Goal: Task Accomplishment & Management: Manage account settings

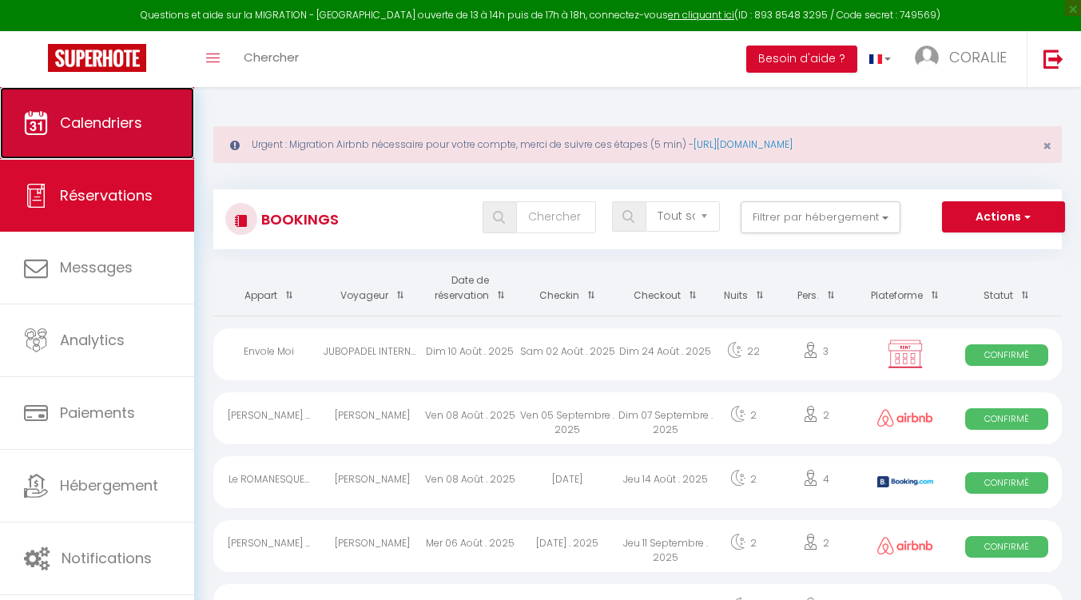
click at [86, 128] on span "Calendriers" at bounding box center [101, 123] width 82 height 20
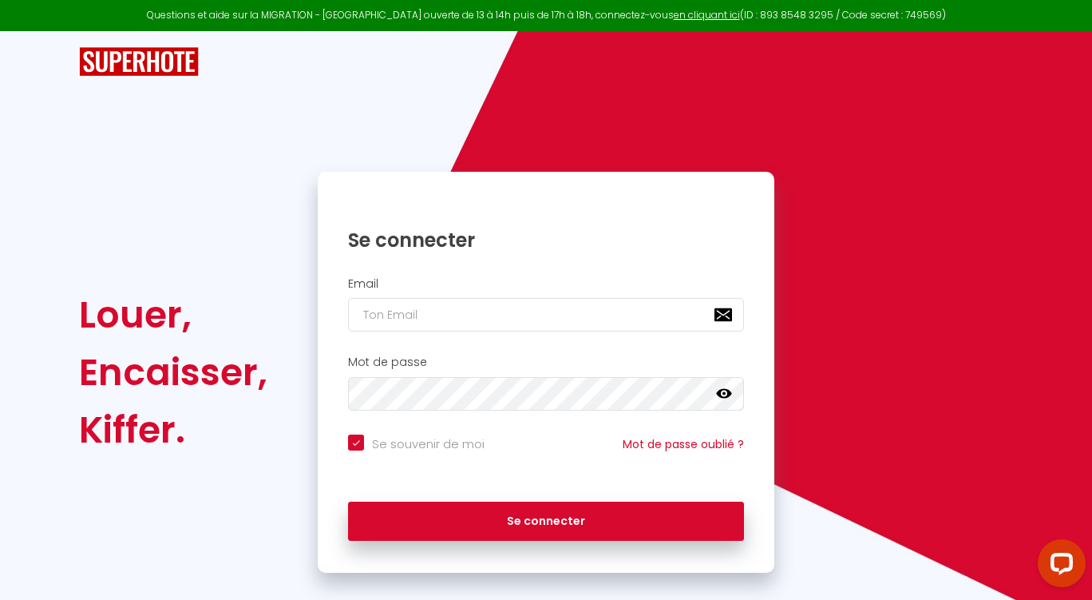
checkbox input "true"
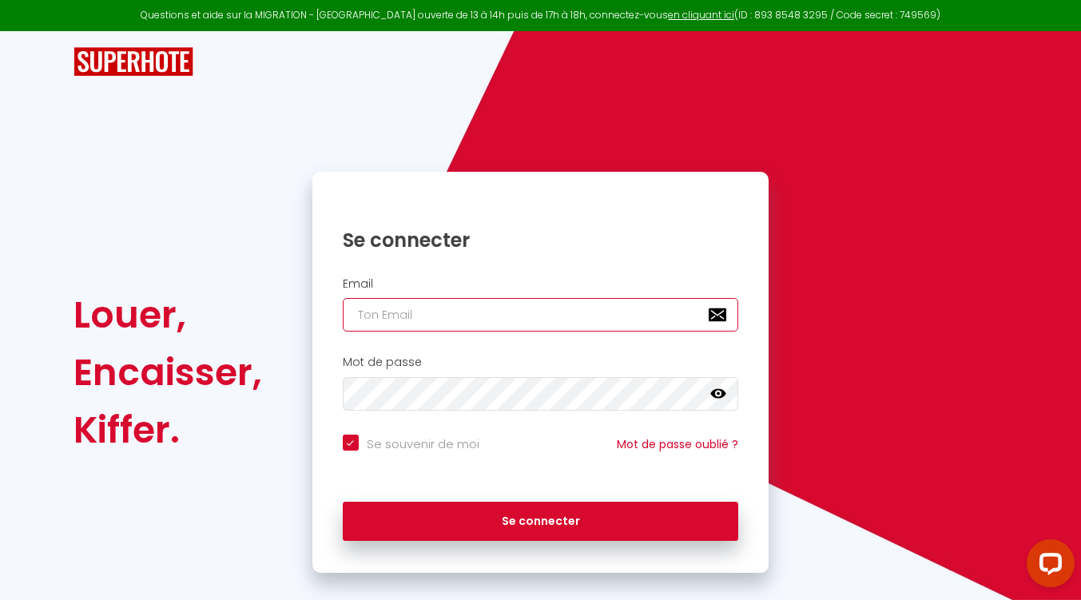
type input "[EMAIL_ADDRESS][DOMAIN_NAME]"
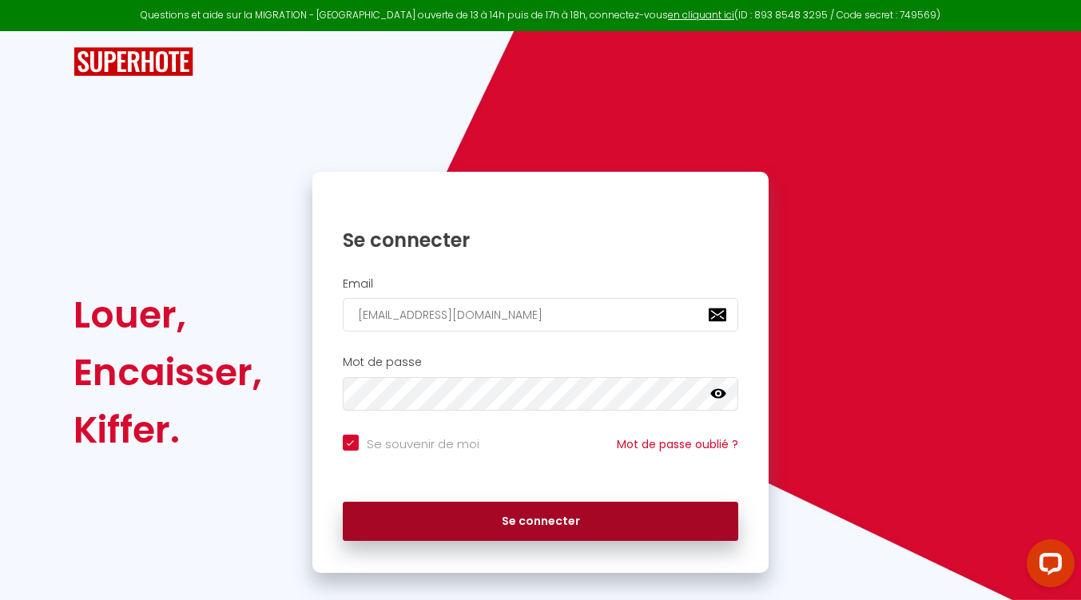
click at [520, 528] on button "Se connecter" at bounding box center [541, 522] width 396 height 40
checkbox input "true"
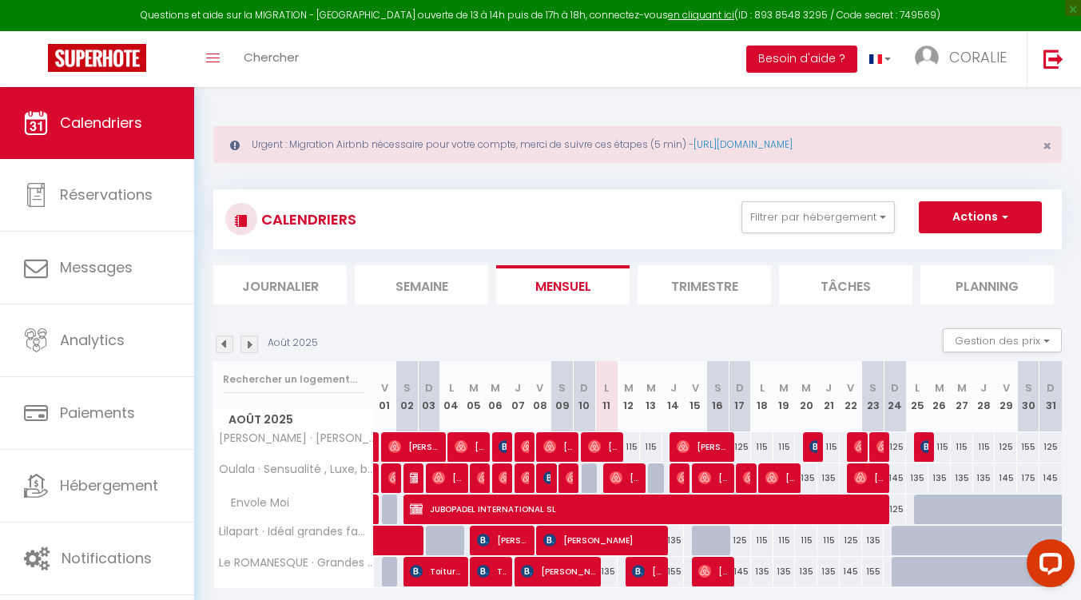
click at [248, 344] on img at bounding box center [249, 344] width 18 height 18
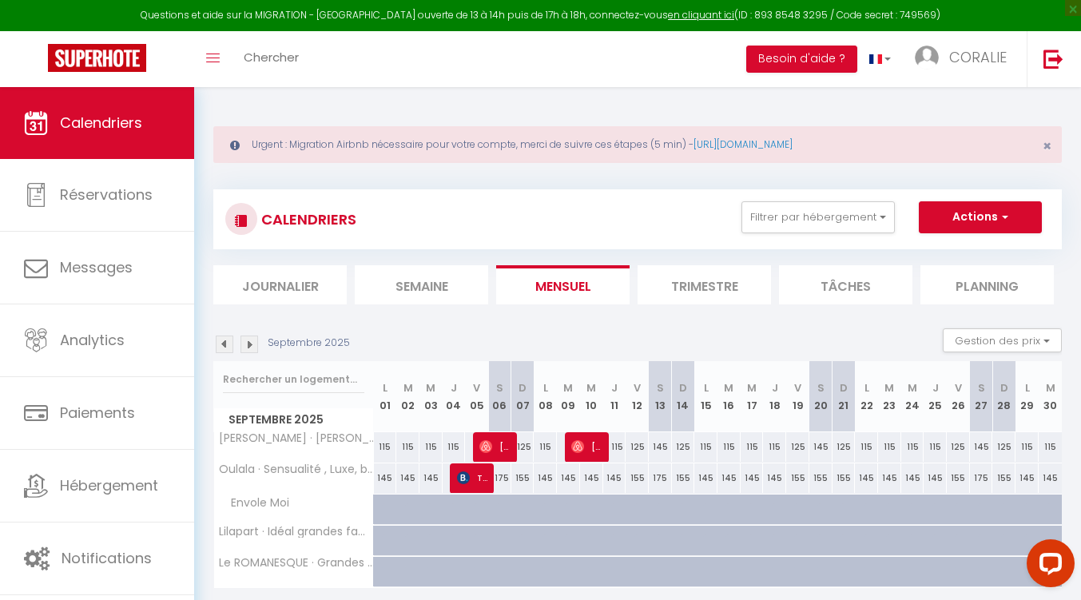
scroll to position [80, 0]
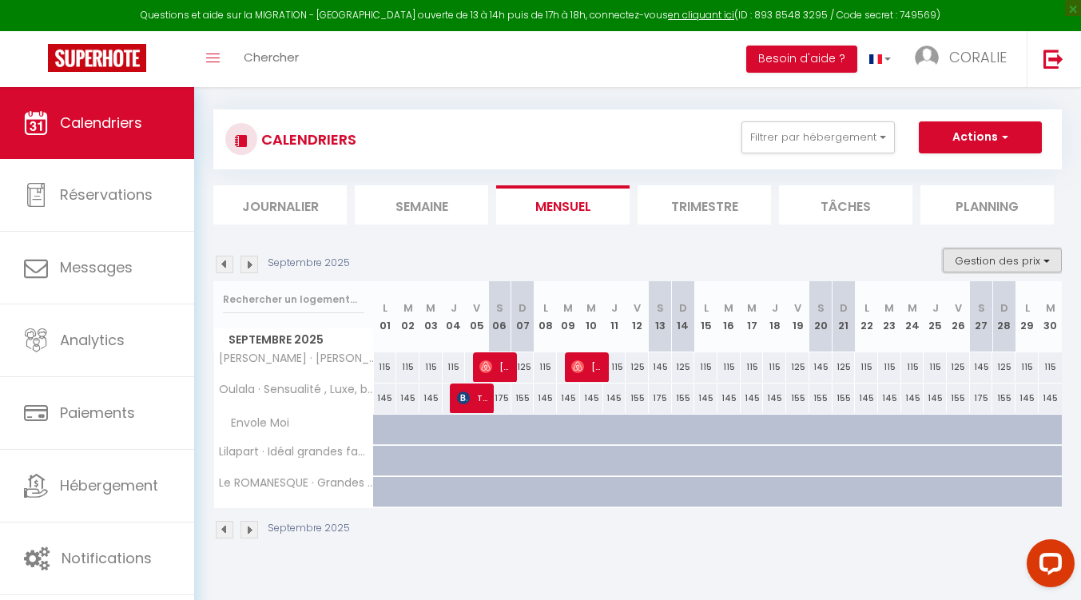
click at [970, 256] on button "Gestion des prix" at bounding box center [1001, 260] width 119 height 24
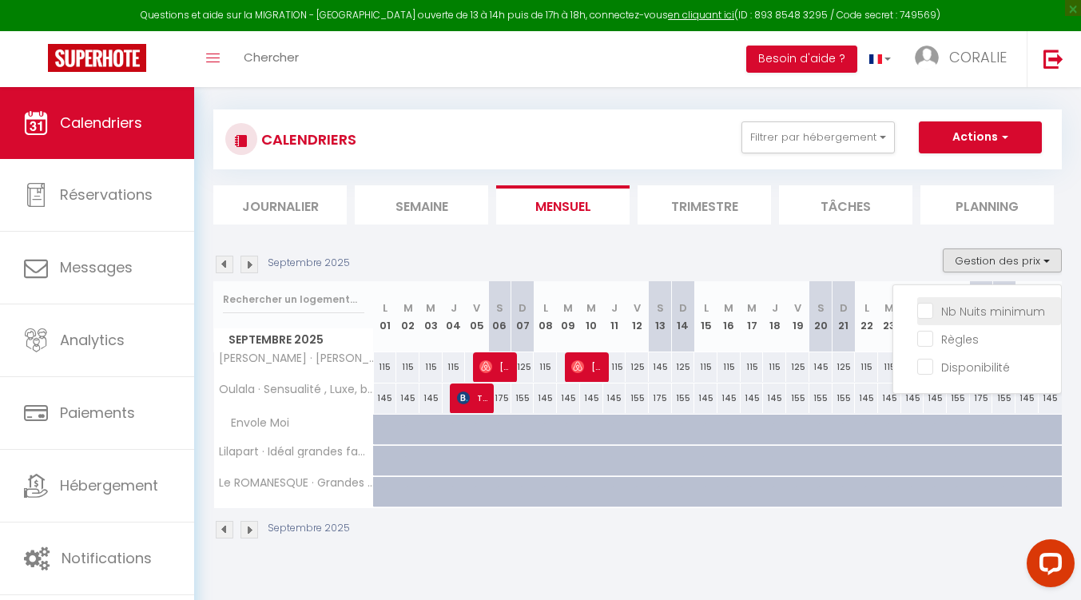
click at [926, 307] on input "Nb Nuits minimum" at bounding box center [989, 310] width 144 height 16
checkbox input "true"
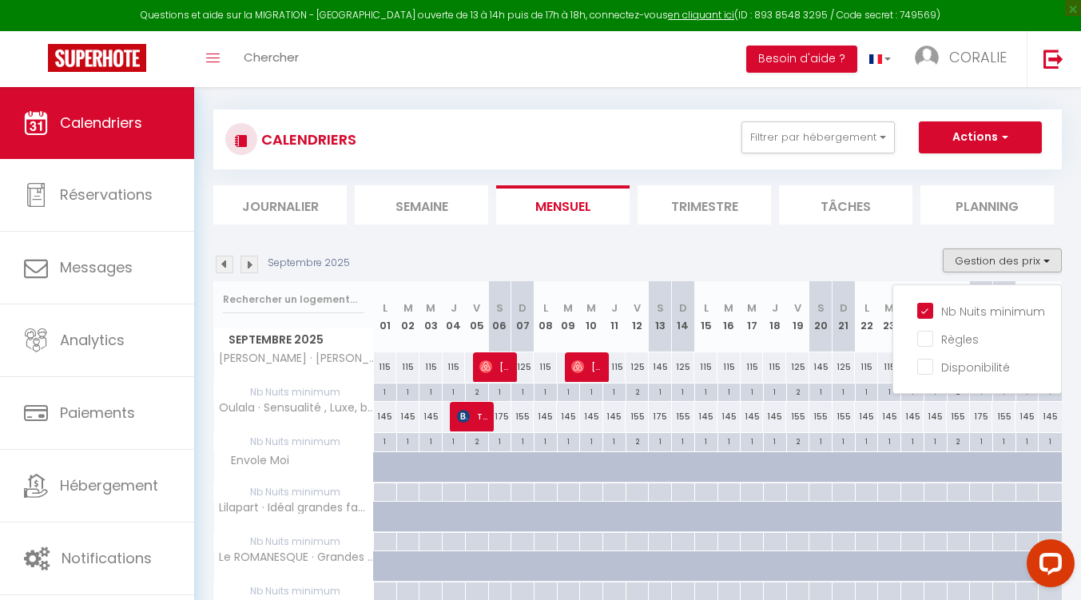
click at [224, 264] on img at bounding box center [225, 265] width 18 height 18
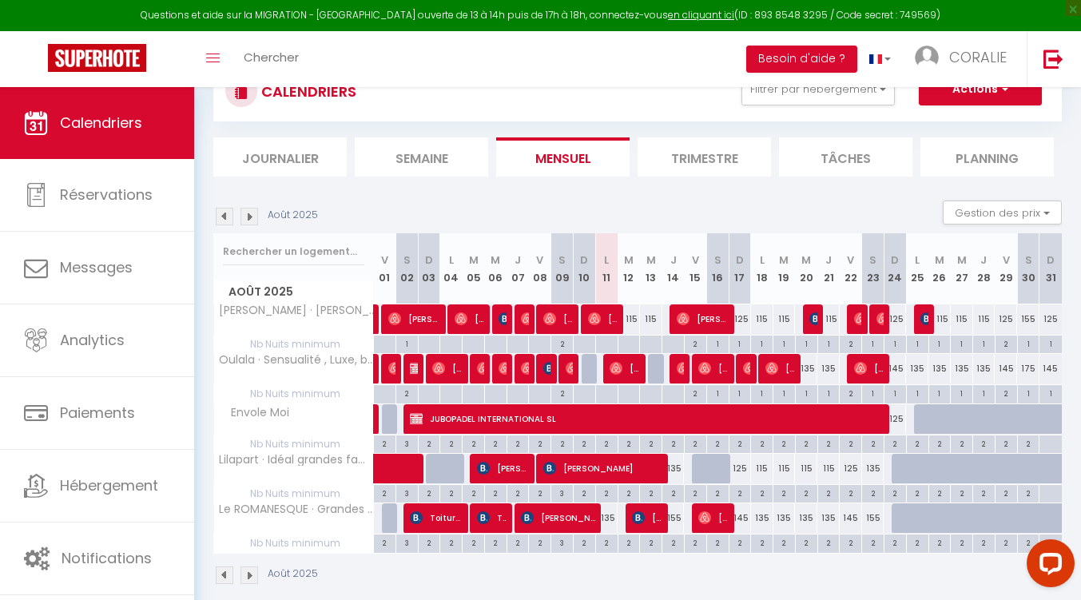
scroll to position [147, 0]
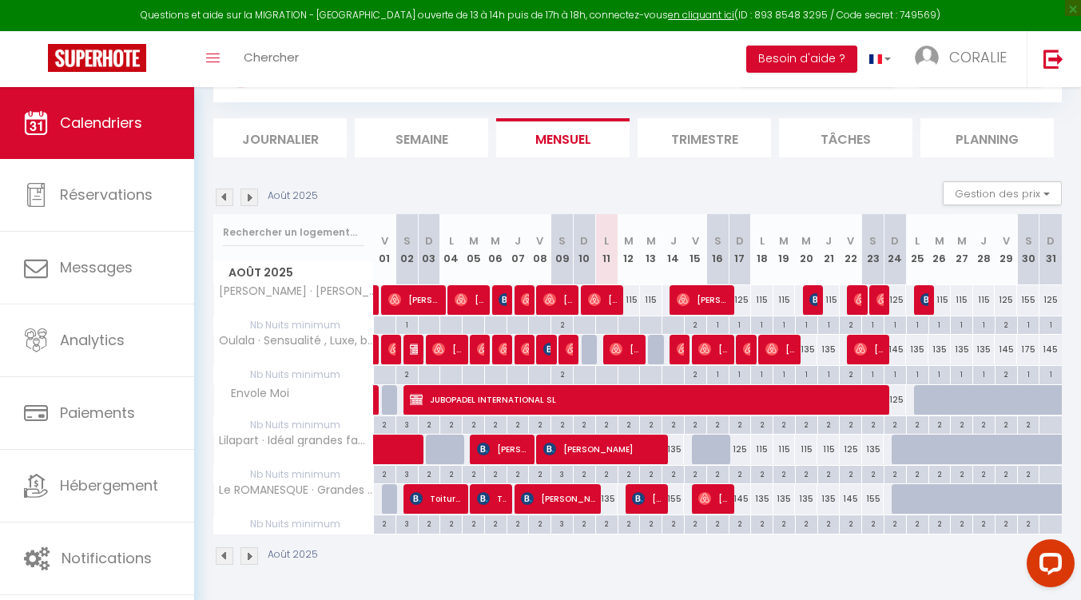
click at [252, 200] on img at bounding box center [249, 197] width 18 height 18
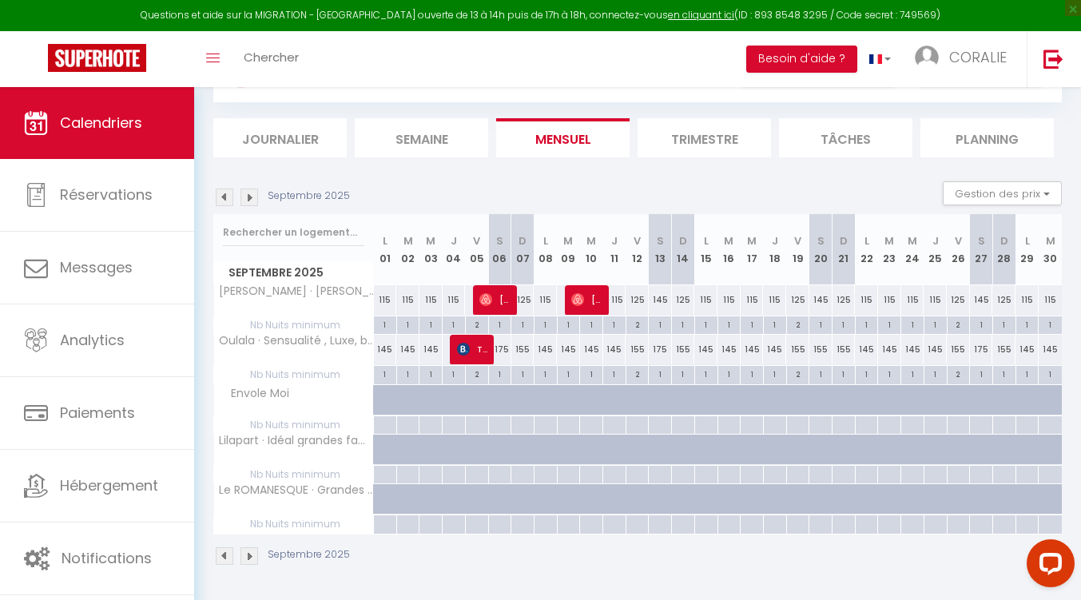
click at [252, 200] on img at bounding box center [249, 197] width 18 height 18
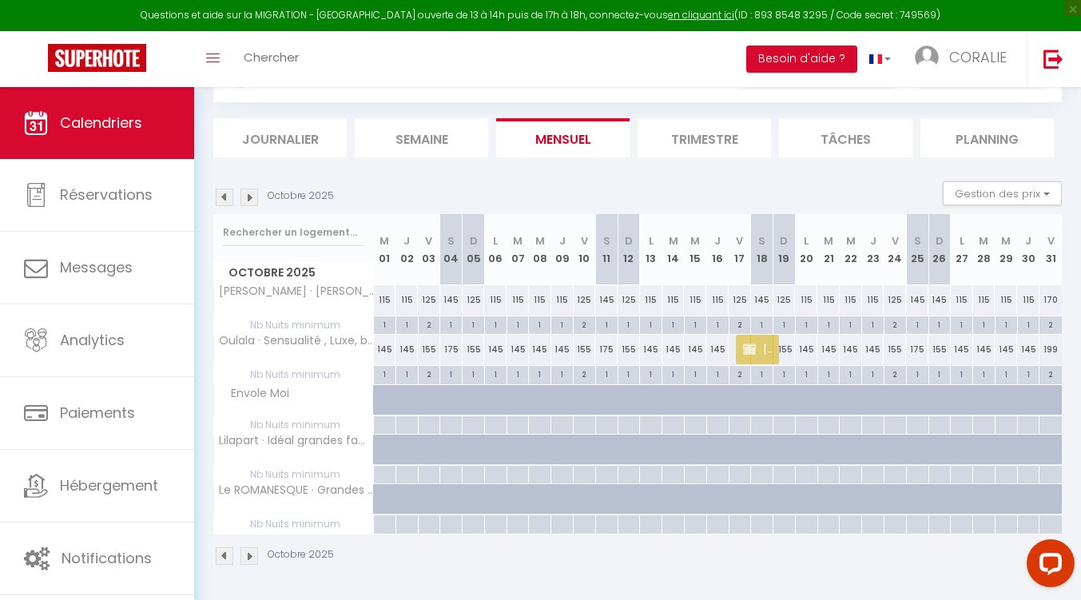
click at [224, 197] on img at bounding box center [225, 197] width 18 height 18
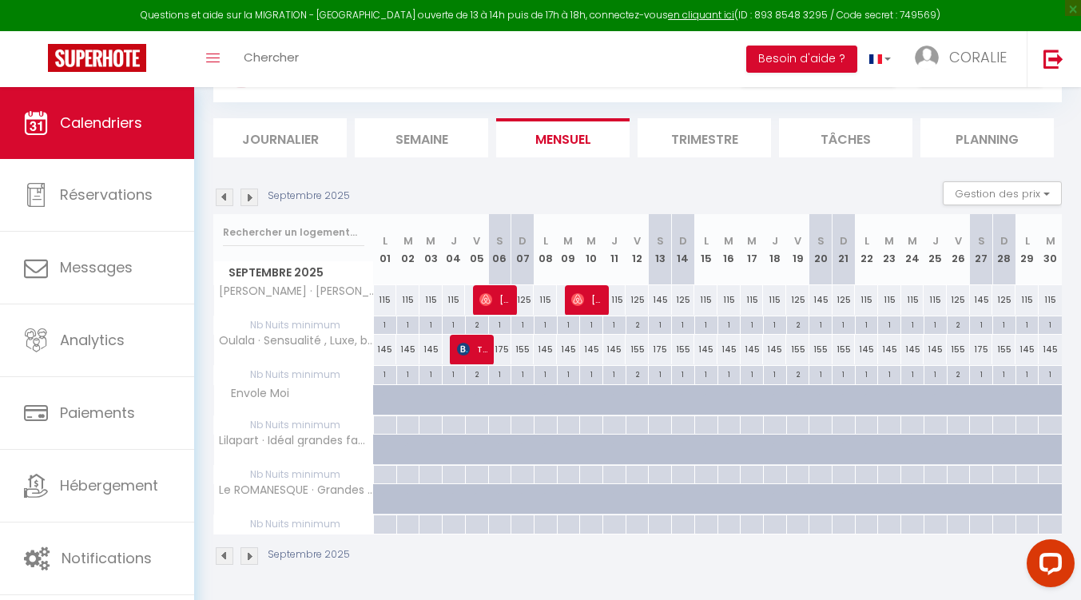
click at [248, 197] on img at bounding box center [249, 197] width 18 height 18
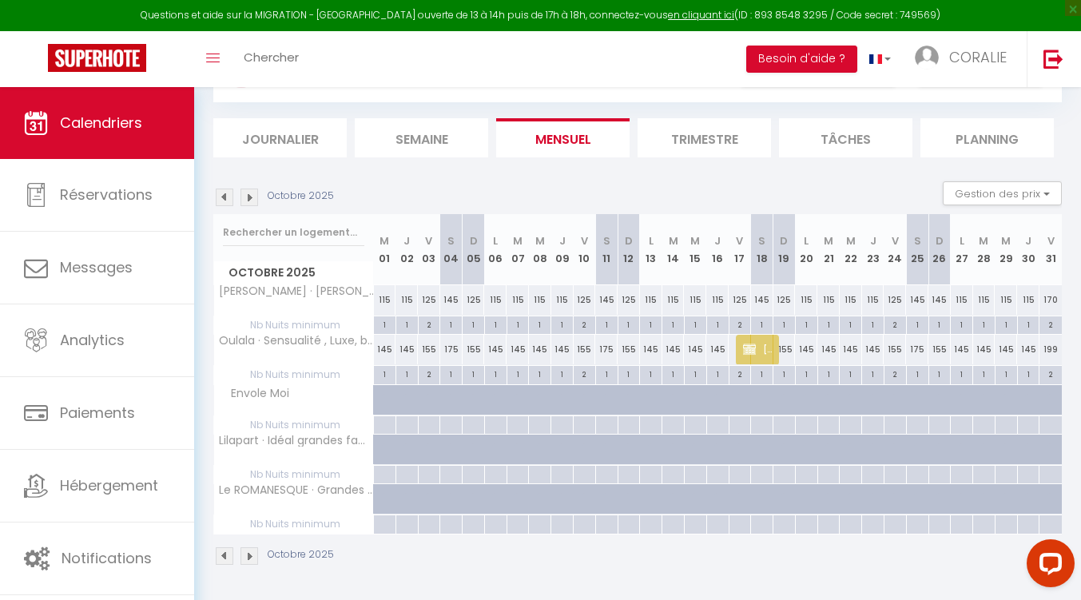
click at [248, 197] on img at bounding box center [249, 197] width 18 height 18
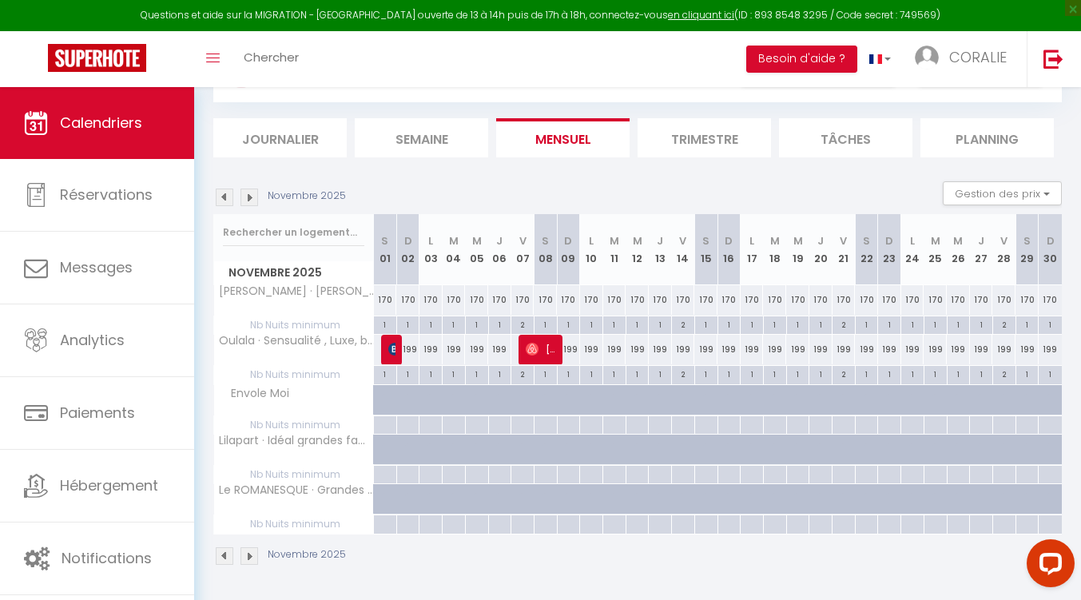
click at [224, 197] on img at bounding box center [225, 197] width 18 height 18
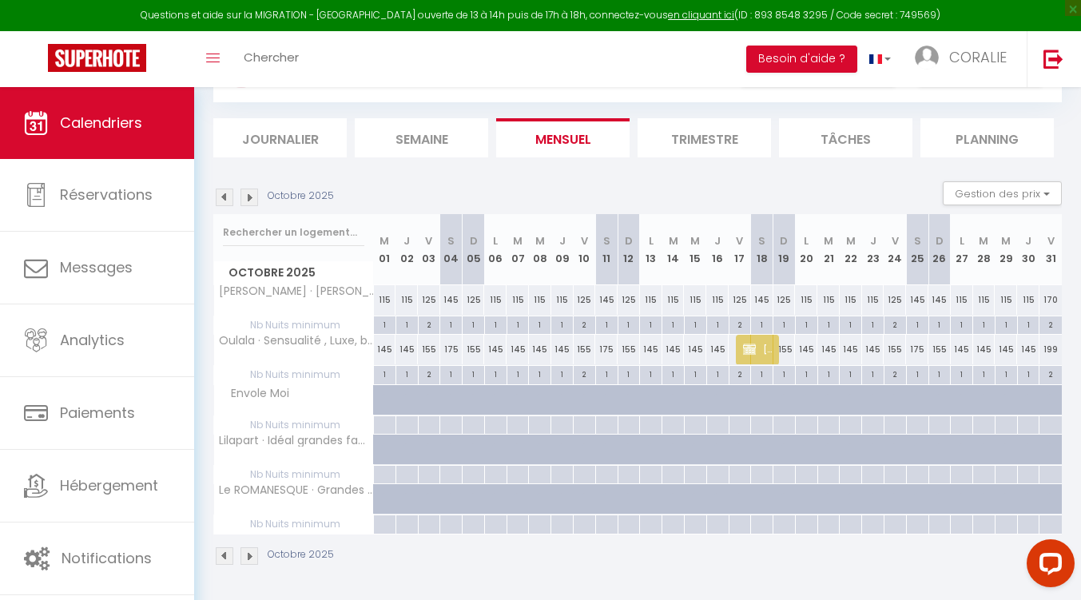
click at [224, 197] on img at bounding box center [225, 197] width 18 height 18
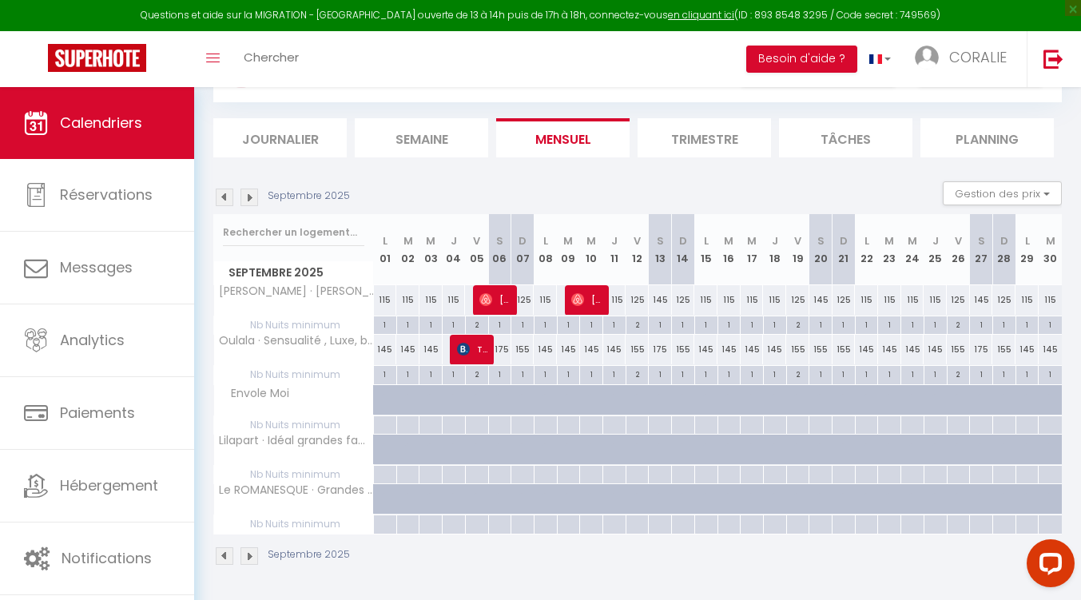
click at [224, 197] on img at bounding box center [225, 197] width 18 height 18
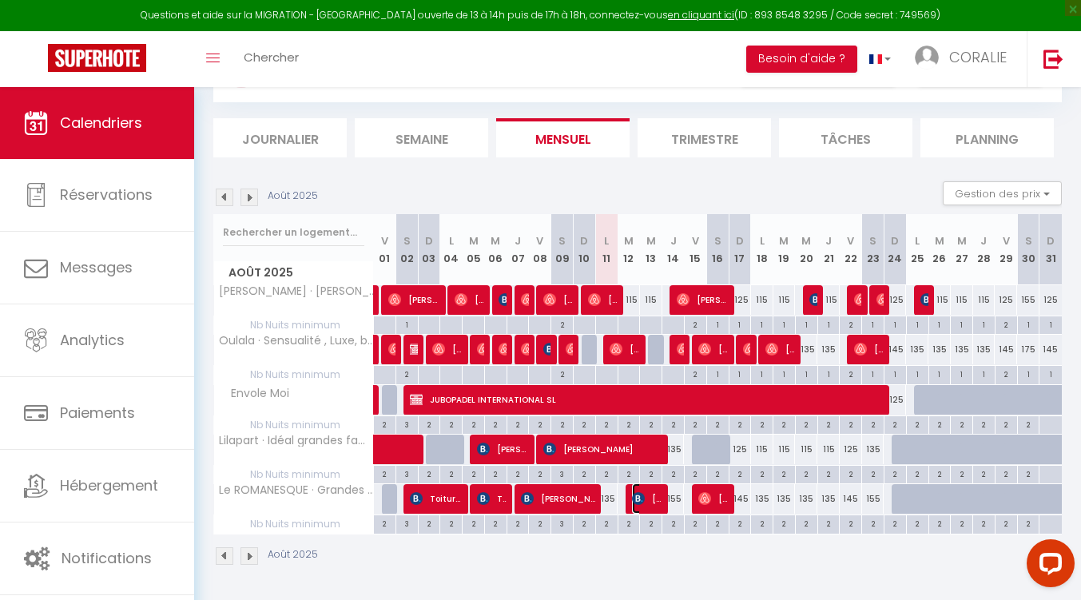
click at [646, 498] on span "[PERSON_NAME]" at bounding box center [647, 498] width 30 height 30
select select "OK"
select select "KO"
select select "0"
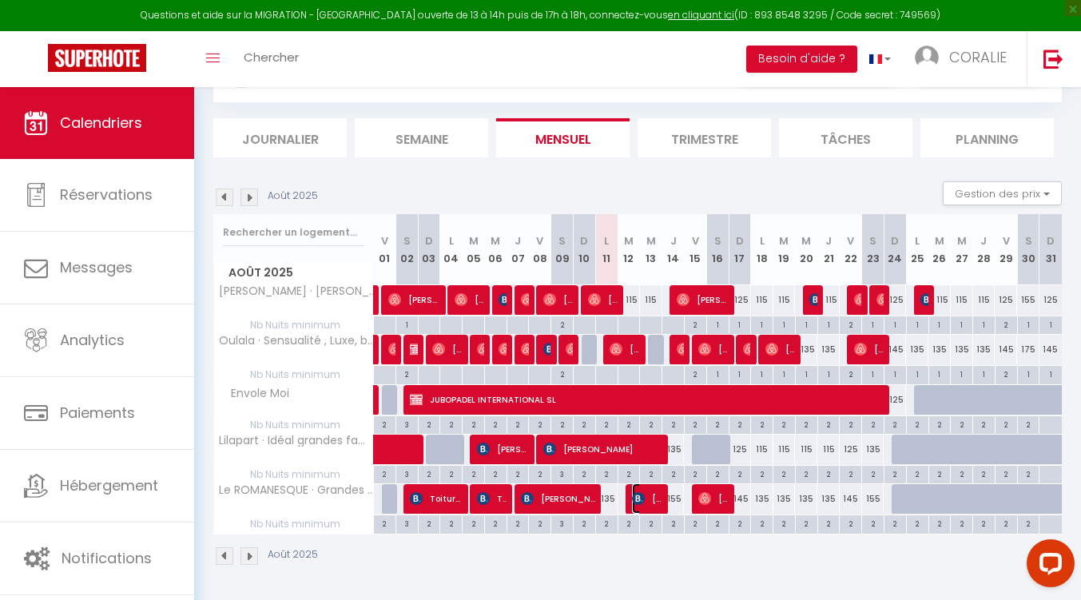
select select "1"
select select
select select "39066"
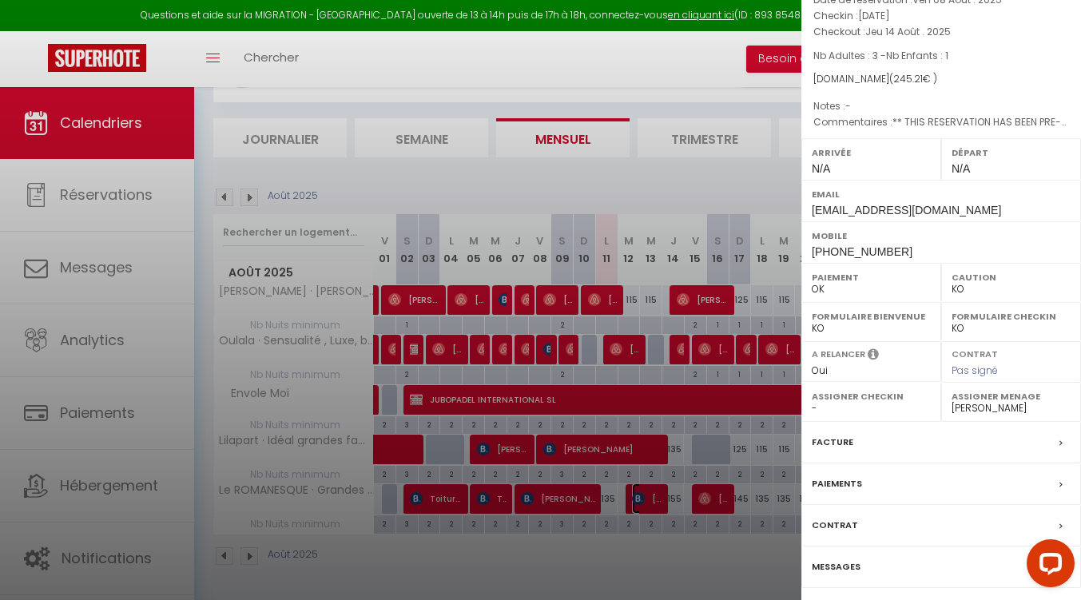
scroll to position [161, 0]
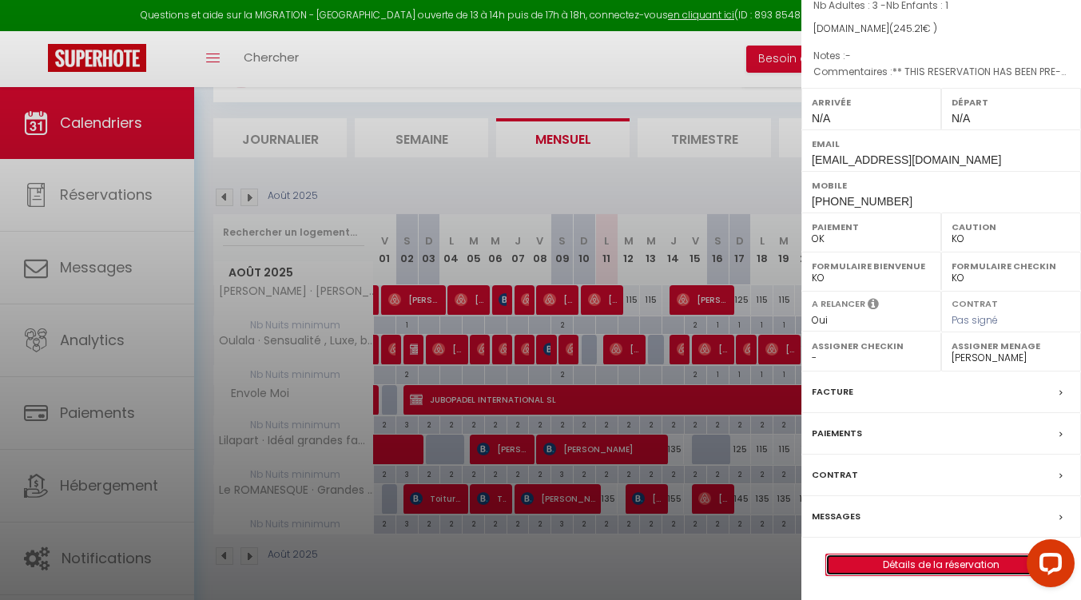
click at [951, 565] on link "Détails de la réservation" at bounding box center [941, 564] width 230 height 21
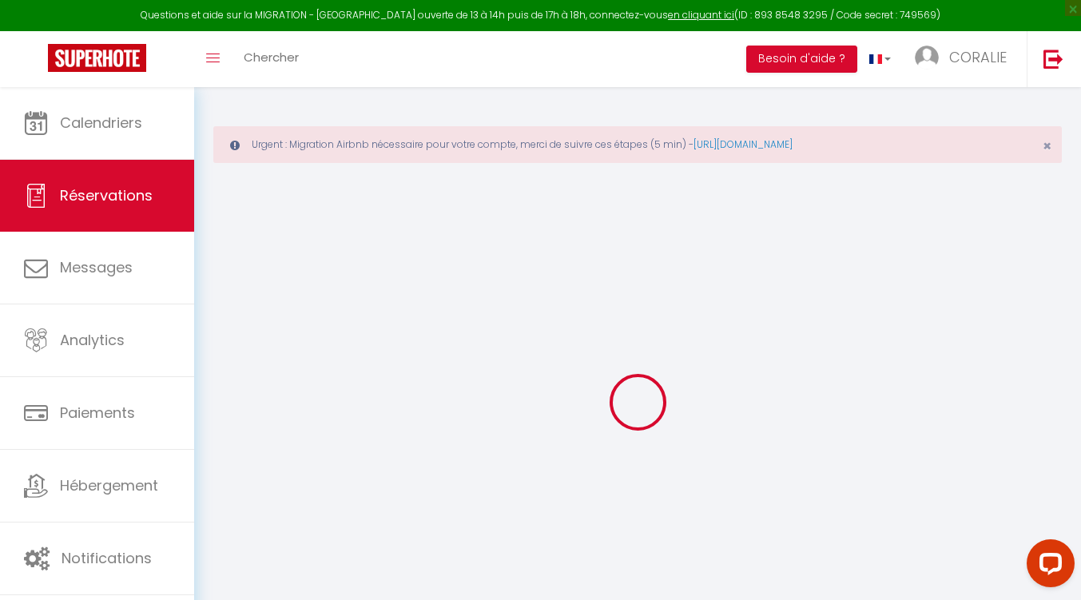
type input "[PERSON_NAME]"
type input "Cappelle"
type input "[EMAIL_ADDRESS][DOMAIN_NAME]"
type input "[PHONE_NUMBER]"
type input "."
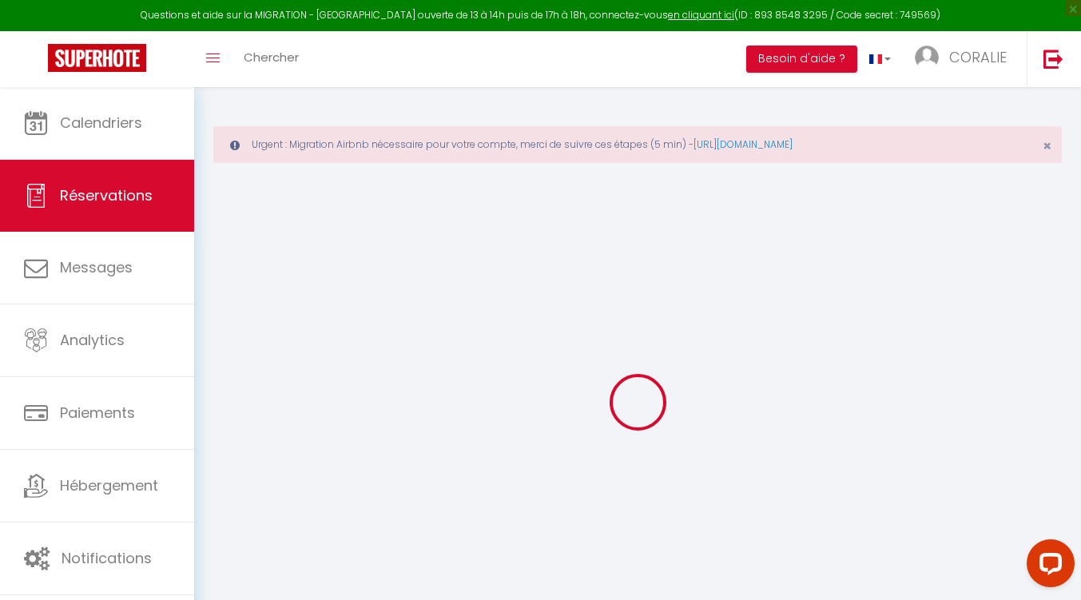
select select "BE"
type input "36.45"
type input "3.43"
select select "68694"
select select "1"
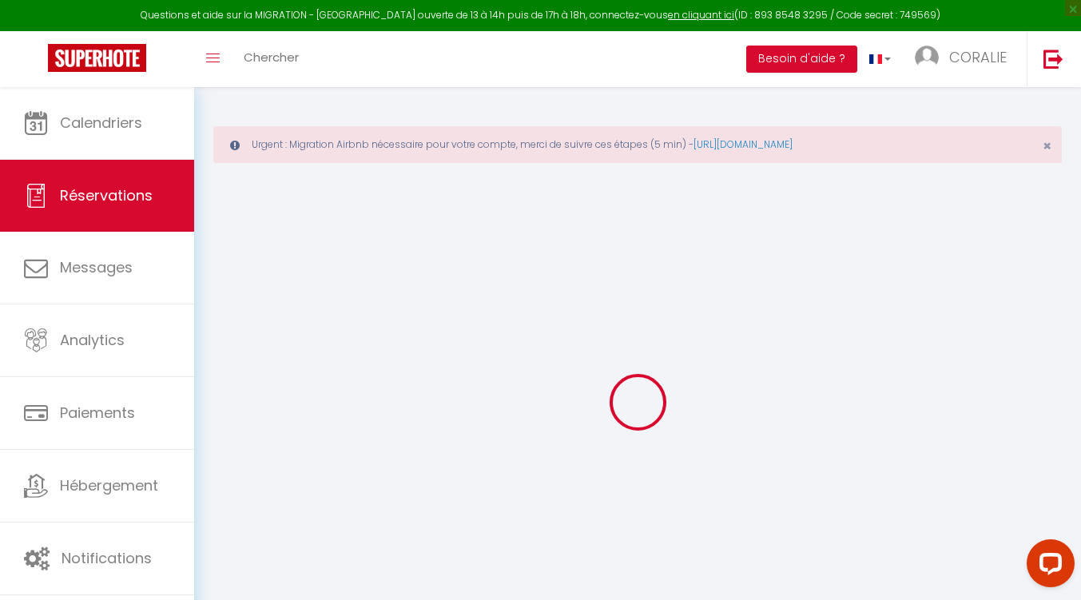
select select
type input "3"
type input "1"
select select "12"
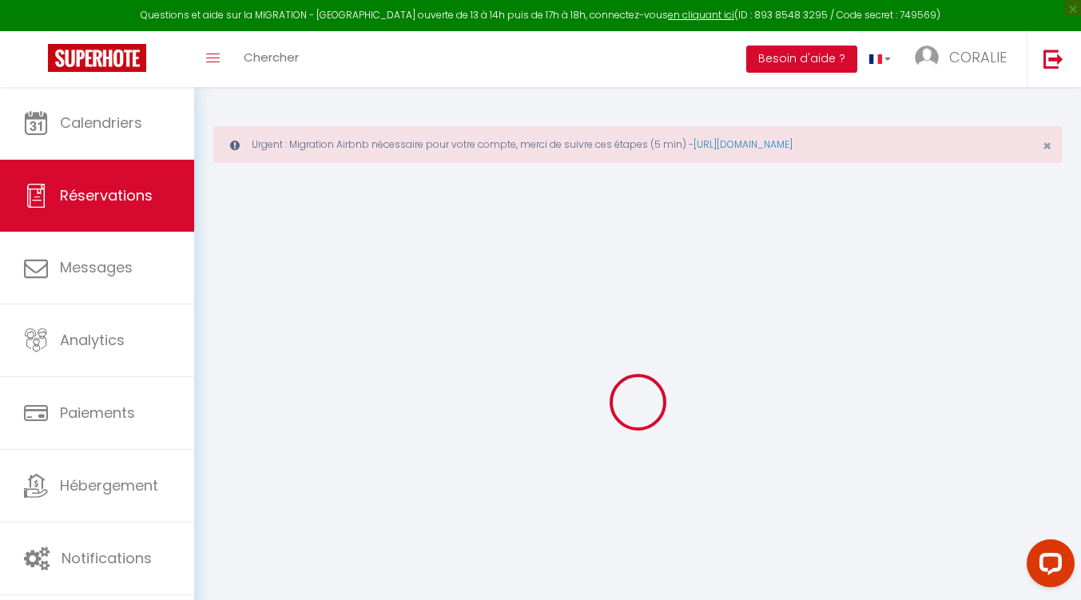
select select
type input "243"
checkbox input "false"
type input "0"
select select "2"
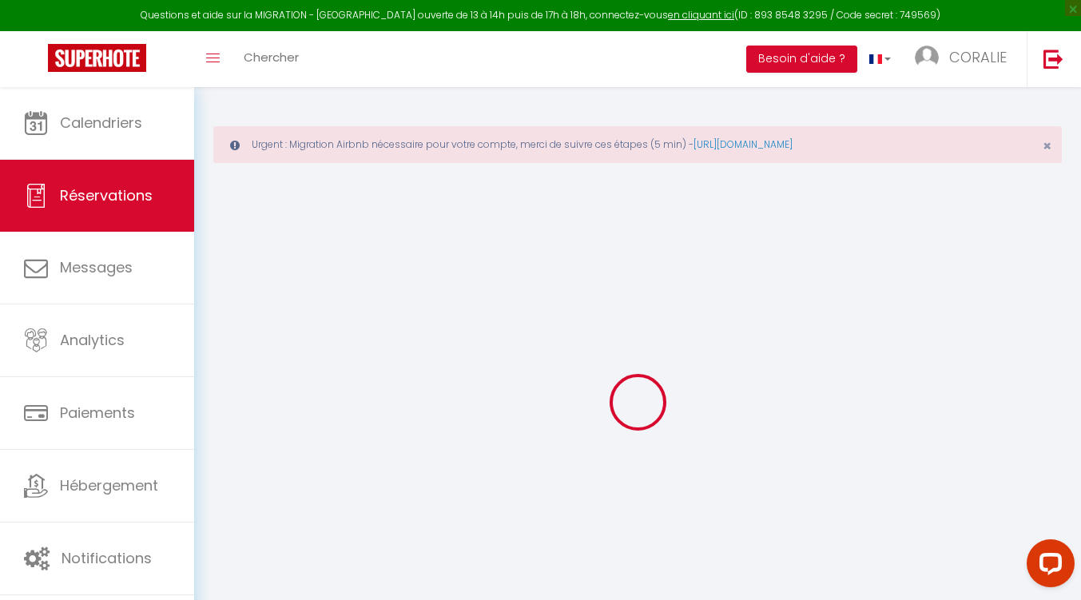
type input "0"
select select
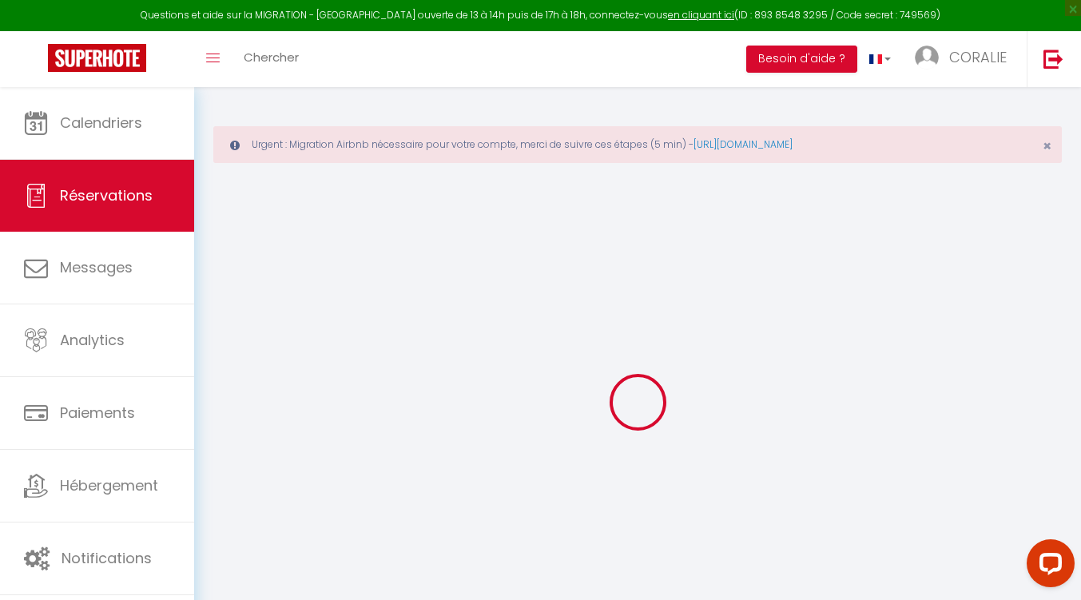
select select "14"
checkbox input "false"
select select
checkbox input "false"
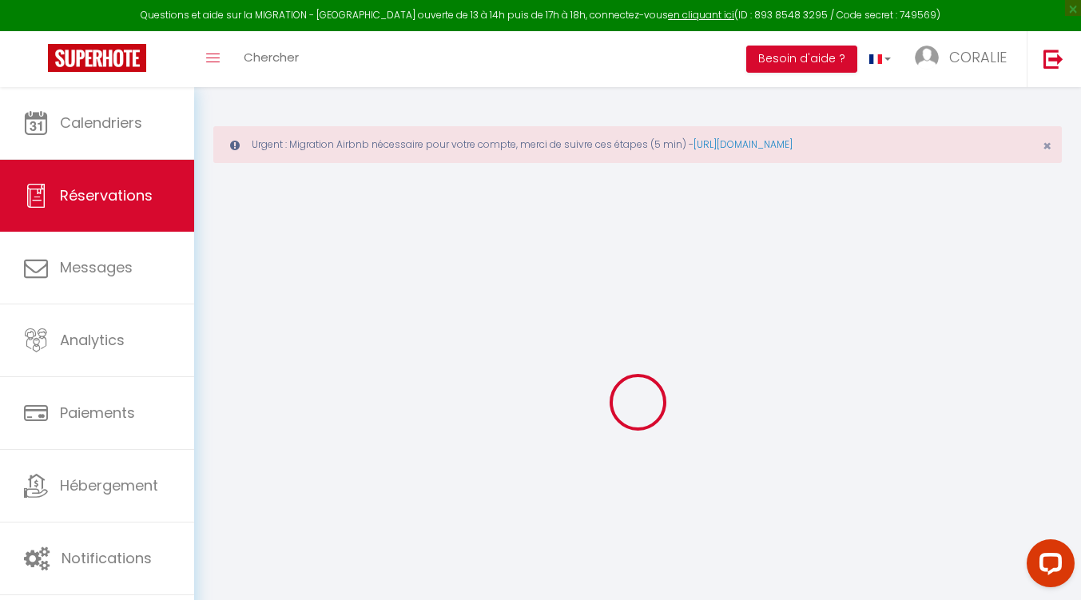
select select
checkbox input "false"
type textarea "** THIS RESERVATION HAS BEEN PRE-PAID ** BOOKING NOTE : Payment charge is EUR 3…"
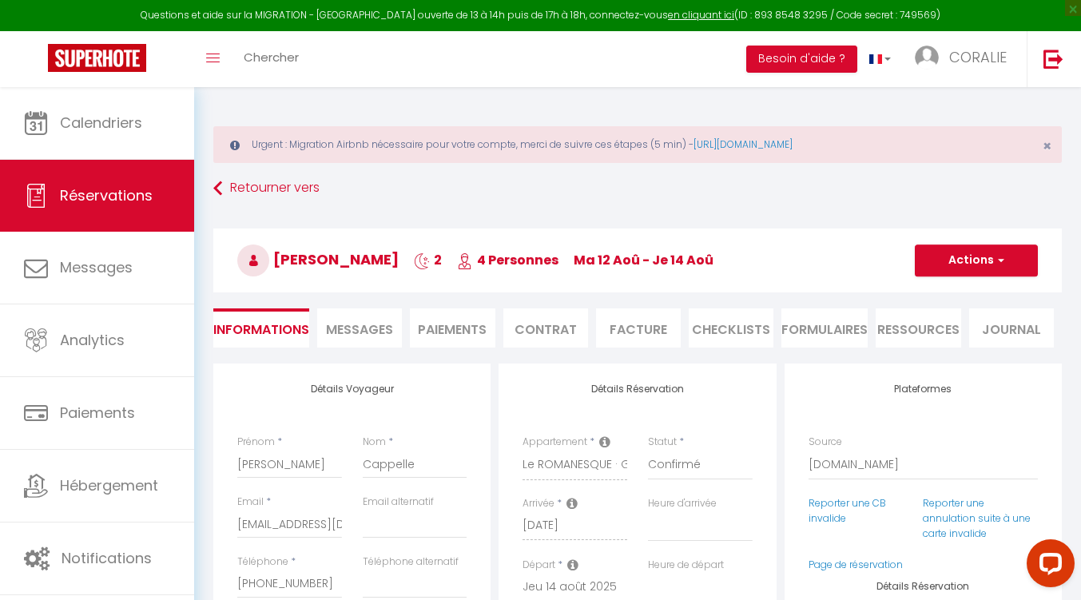
type input "2.21"
select select
checkbox input "false"
select select
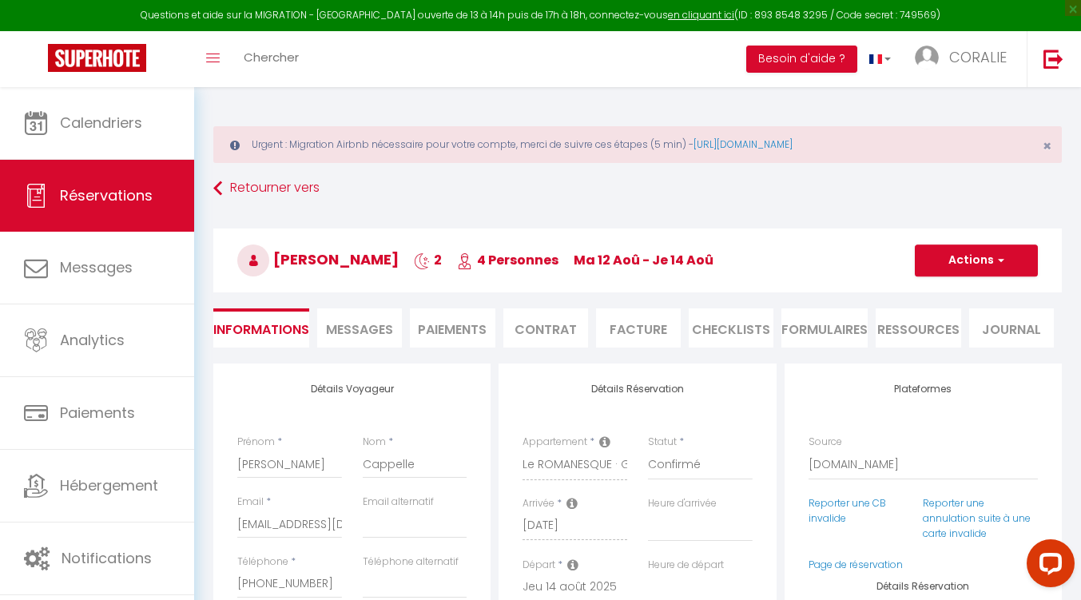
select select
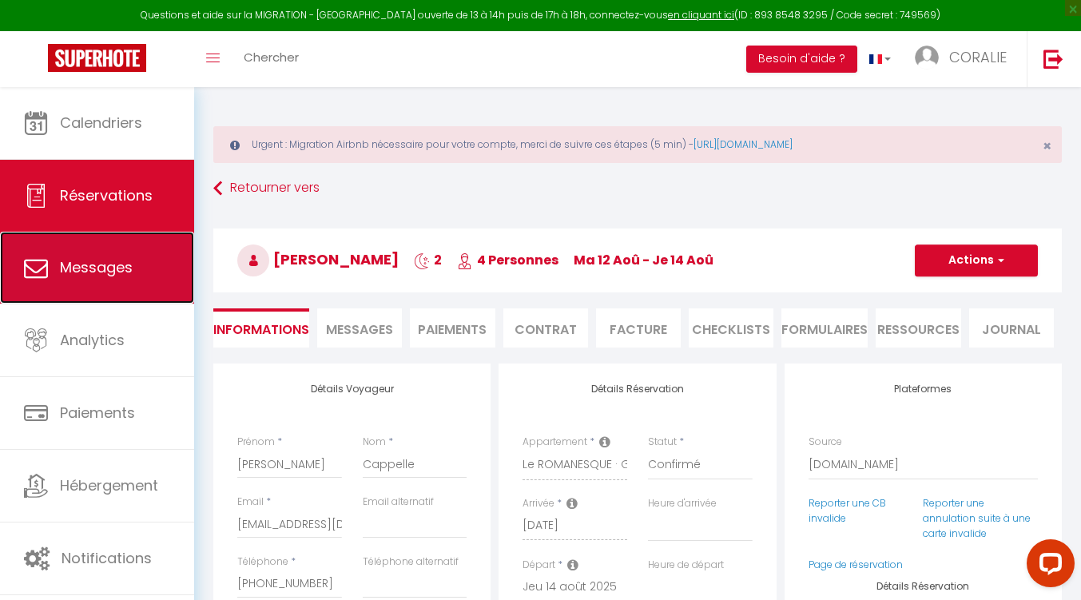
click at [89, 261] on span "Messages" at bounding box center [96, 267] width 73 height 20
select select "message"
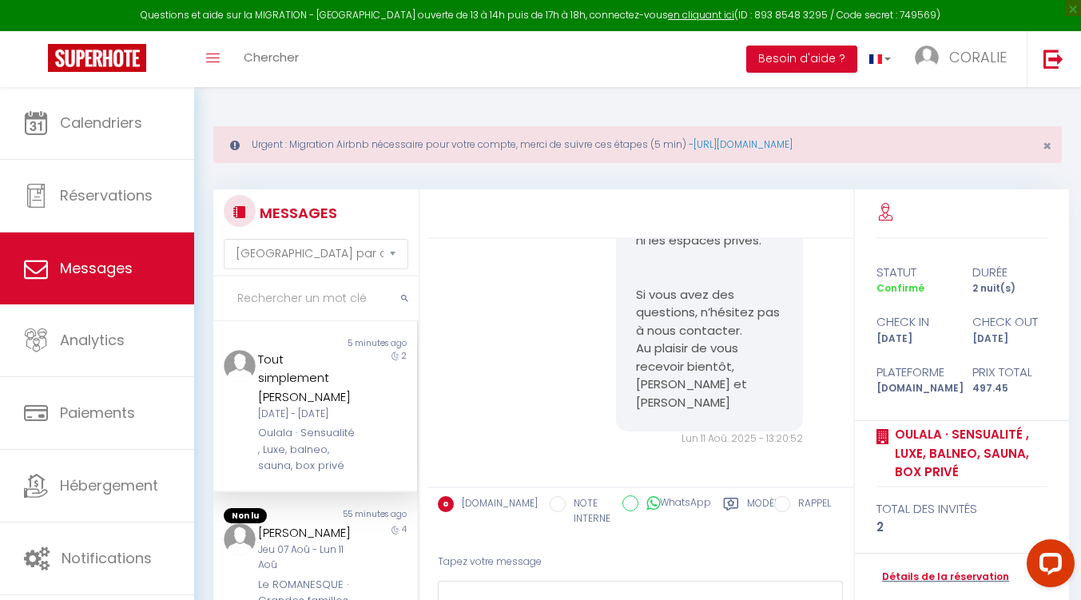
scroll to position [1055, 0]
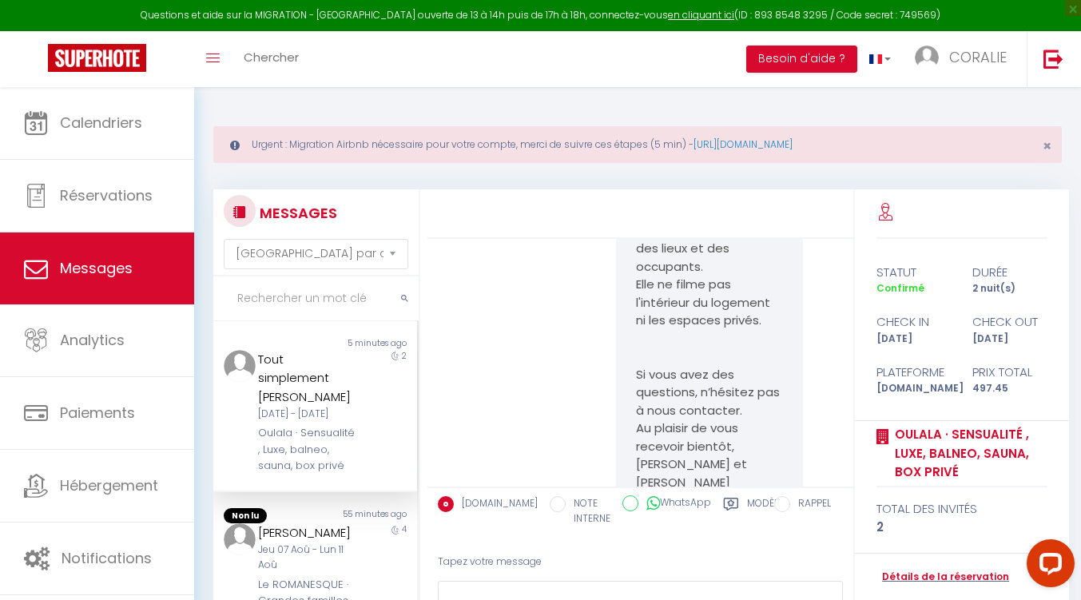
click at [280, 418] on div "[DATE] - [DATE]" at bounding box center [306, 413] width 97 height 15
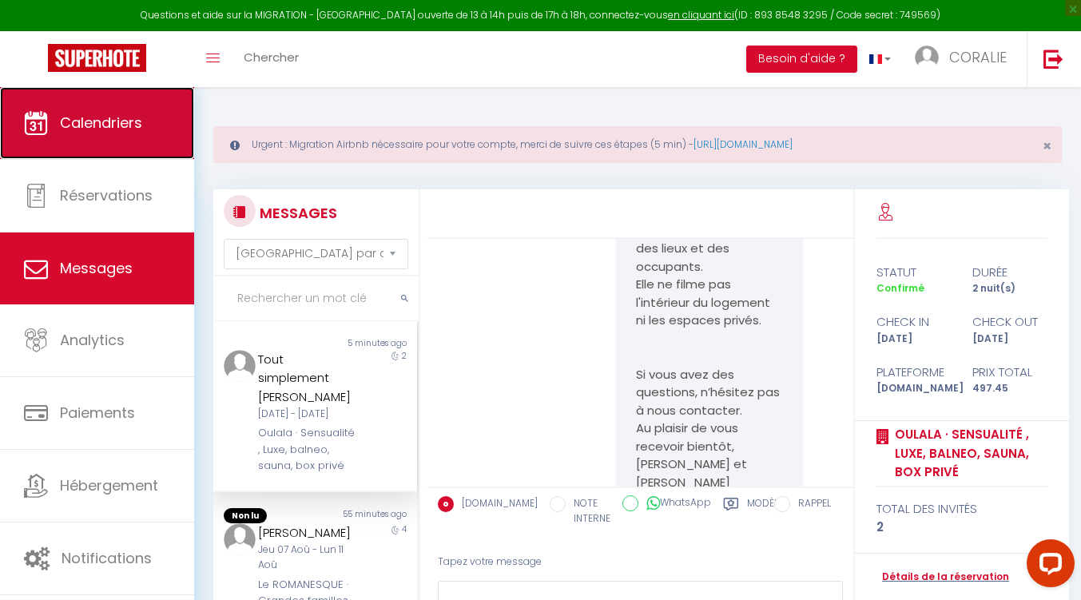
click at [95, 117] on span "Calendriers" at bounding box center [101, 123] width 82 height 20
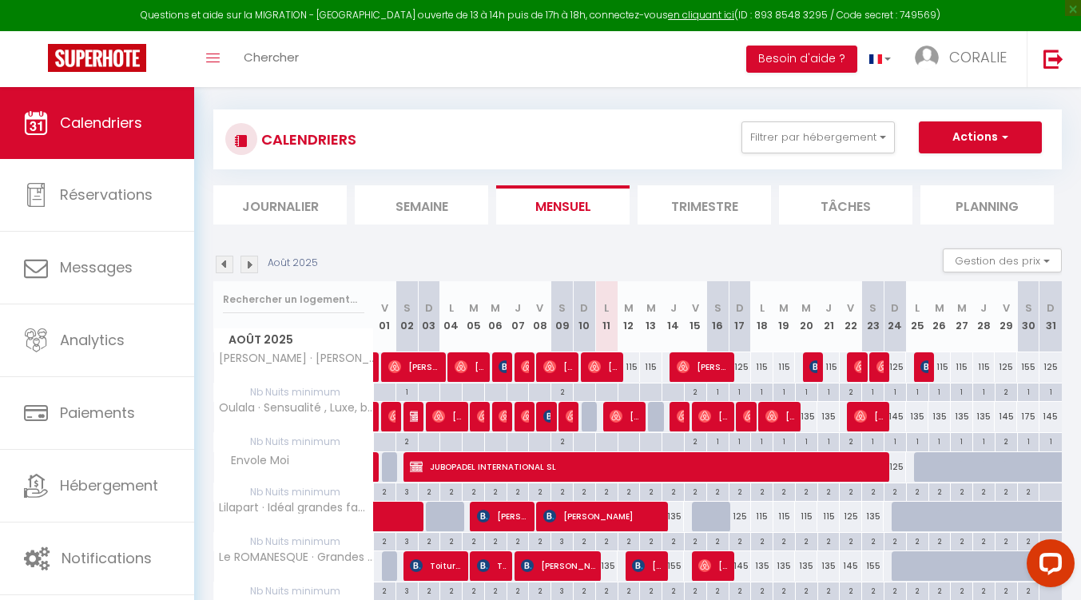
scroll to position [147, 0]
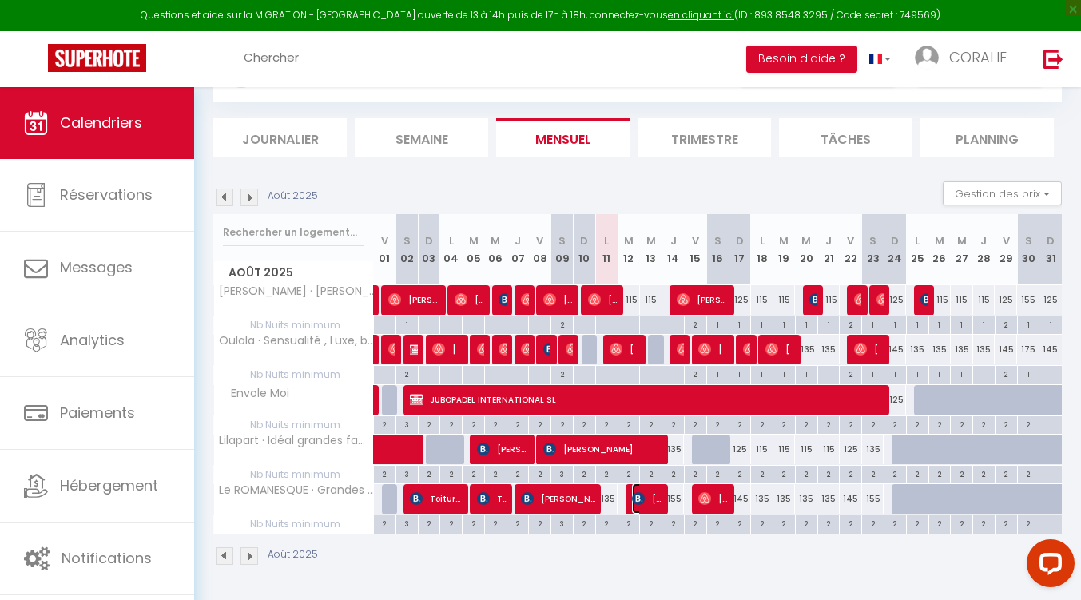
click at [646, 494] on span "[PERSON_NAME]" at bounding box center [647, 498] width 30 height 30
select select "OK"
select select "KO"
select select "0"
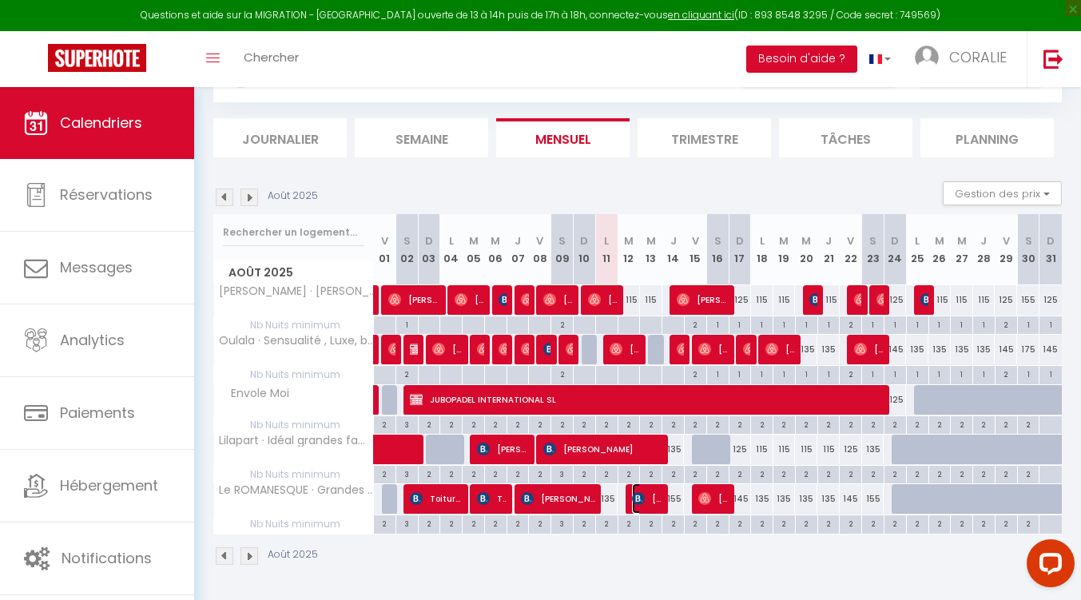
select select "1"
select select
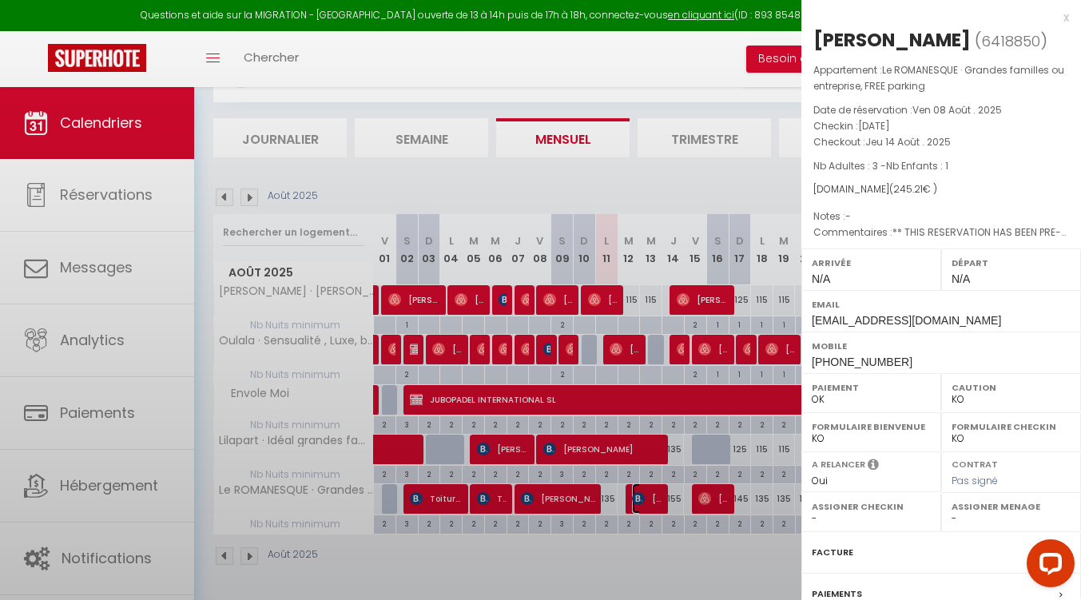
select select "39066"
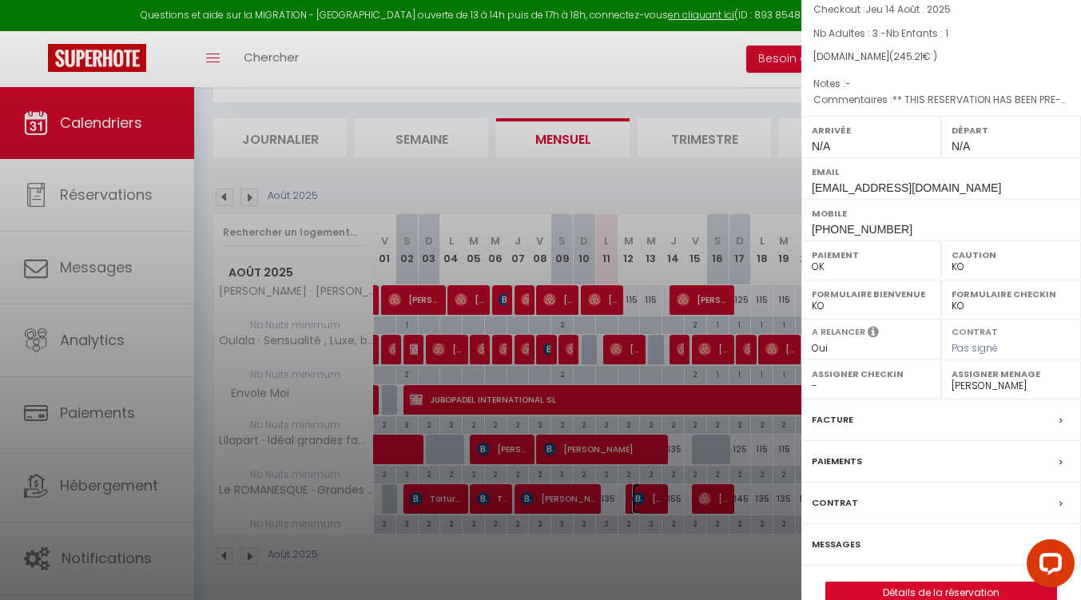
scroll to position [161, 0]
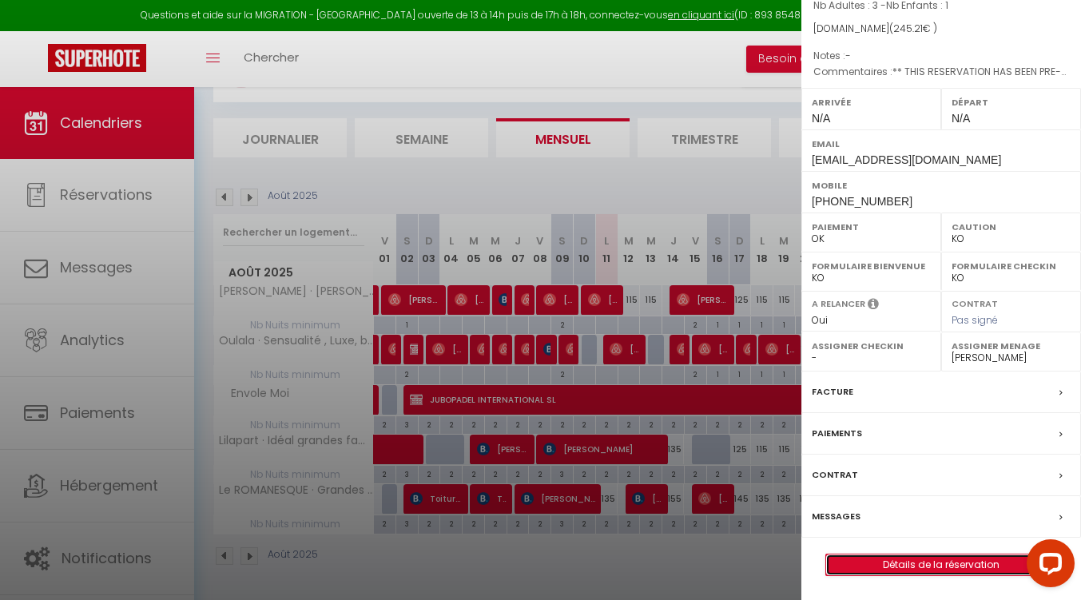
click at [950, 565] on link "Détails de la réservation" at bounding box center [941, 564] width 230 height 21
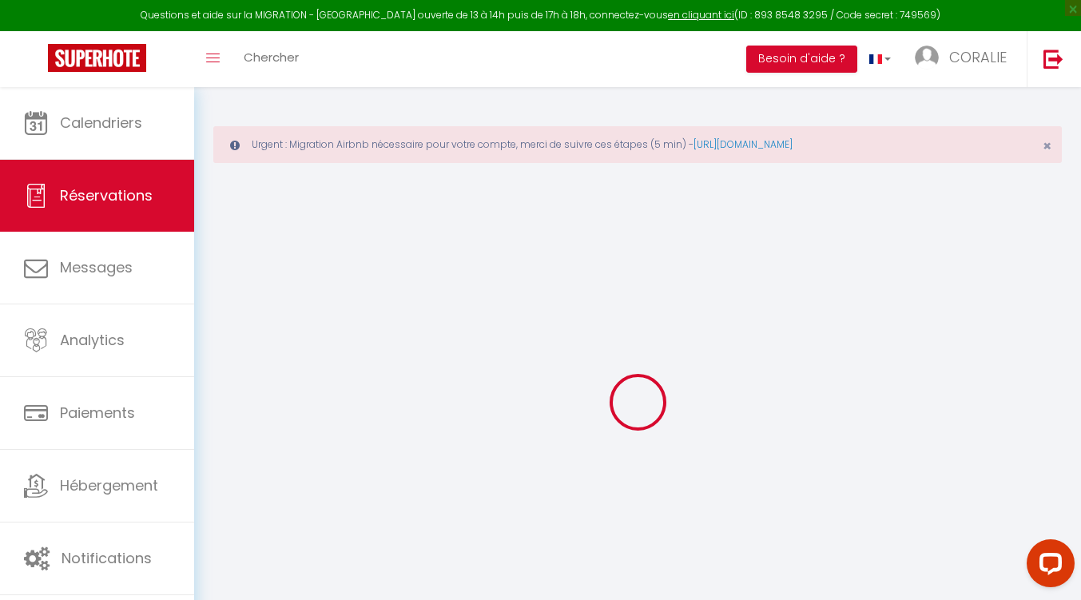
select select
checkbox input "false"
select select
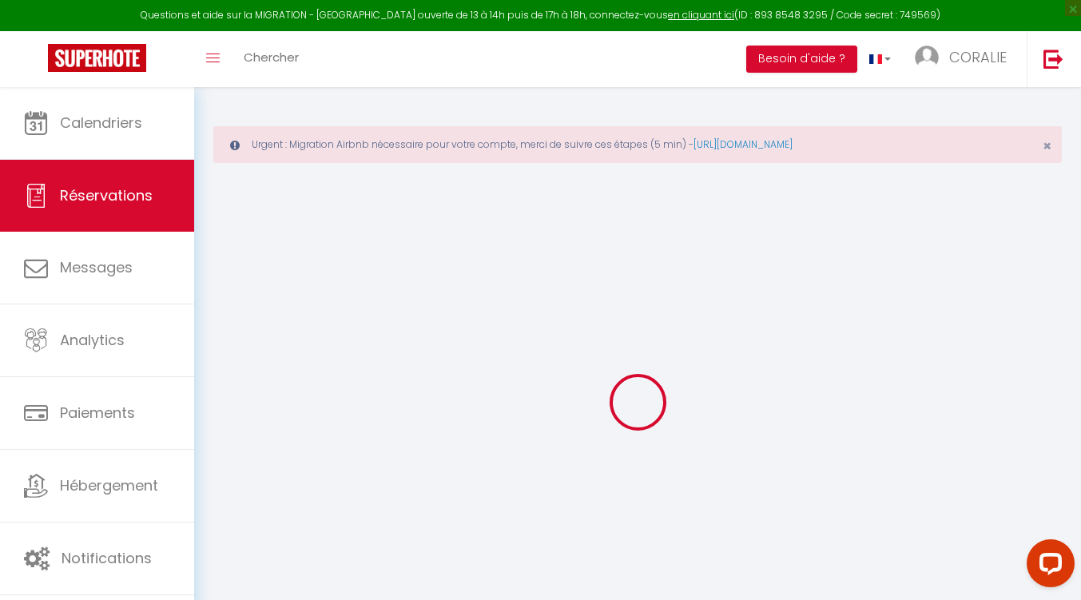
checkbox input "false"
type textarea "** THIS RESERVATION HAS BEEN PRE-PAID ** BOOKING NOTE : Payment charge is EUR 3…"
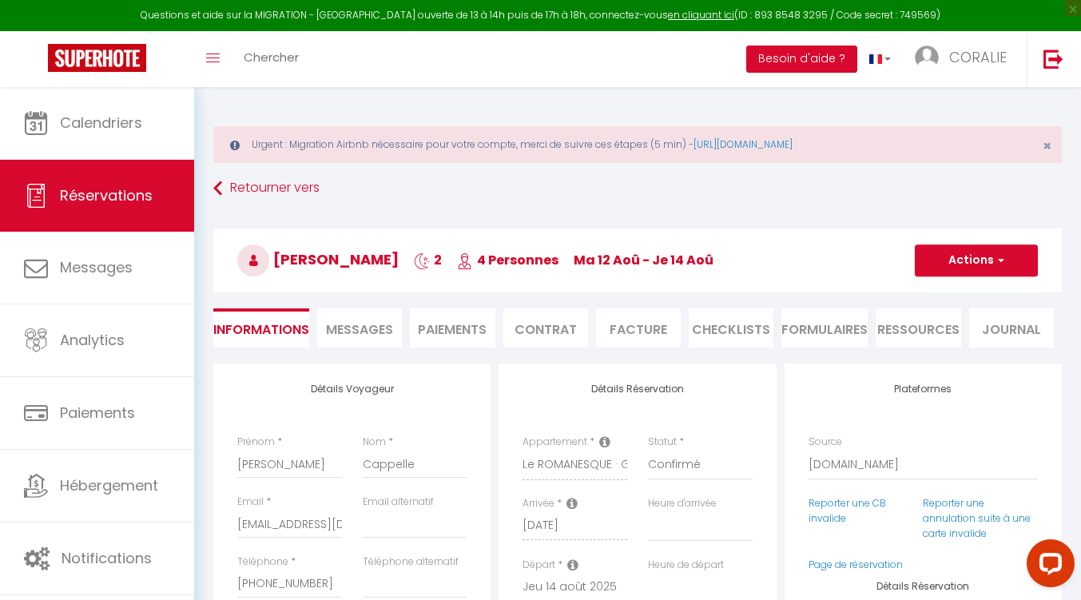
type input "2.21"
select select
checkbox input "false"
select select
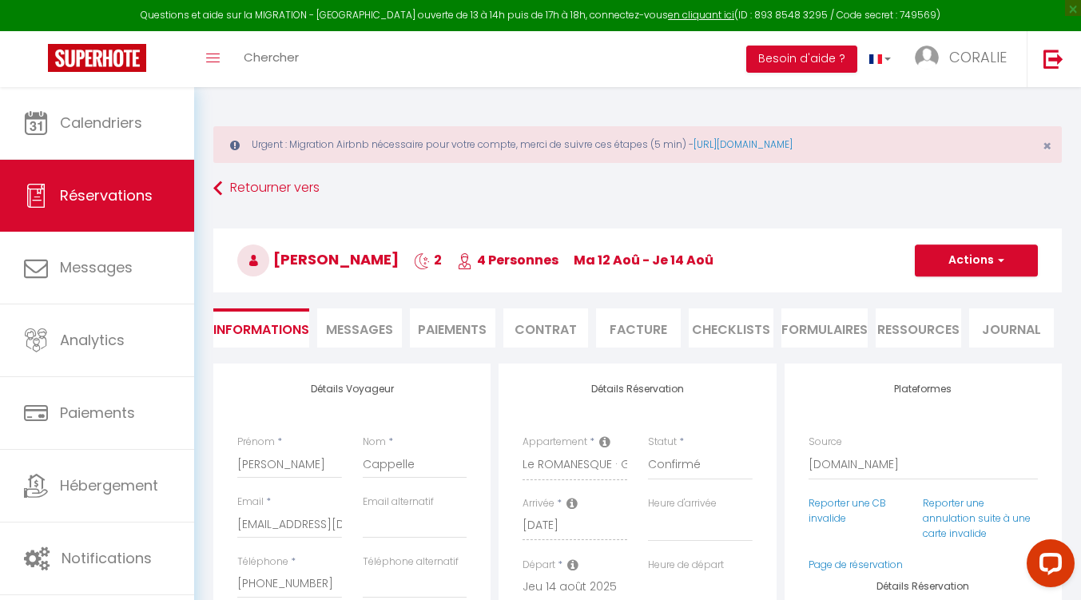
select select
click at [345, 320] on span "Messages" at bounding box center [359, 329] width 67 height 18
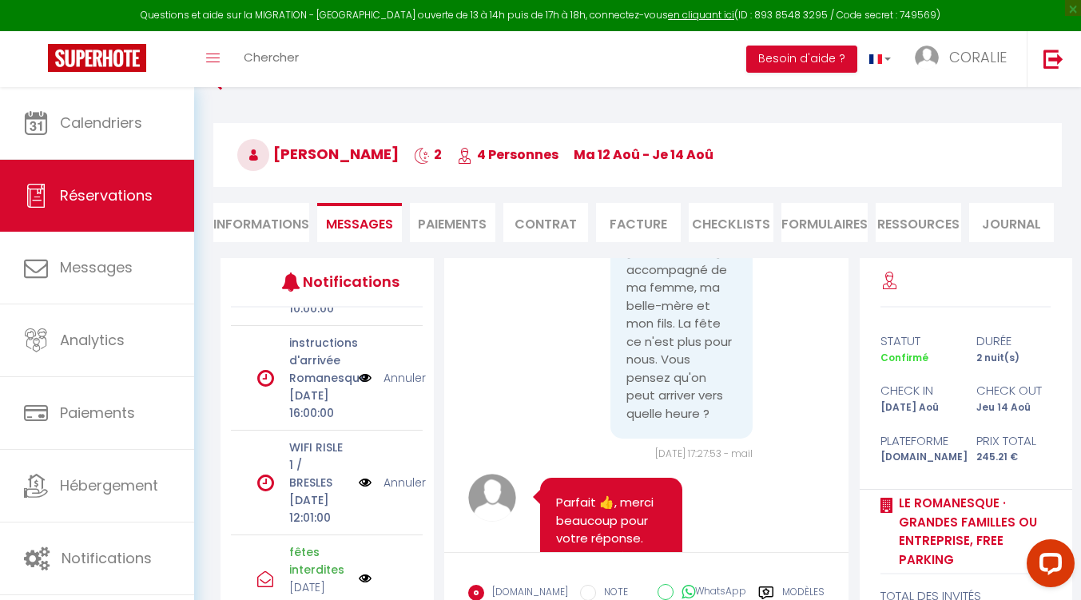
scroll to position [50, 0]
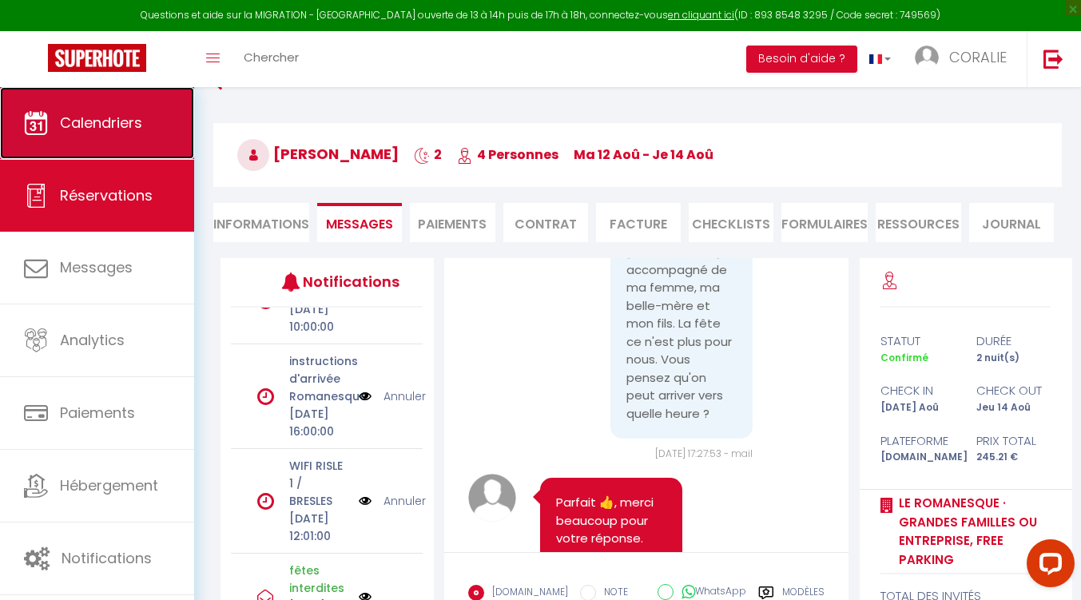
click at [89, 119] on span "Calendriers" at bounding box center [101, 123] width 82 height 20
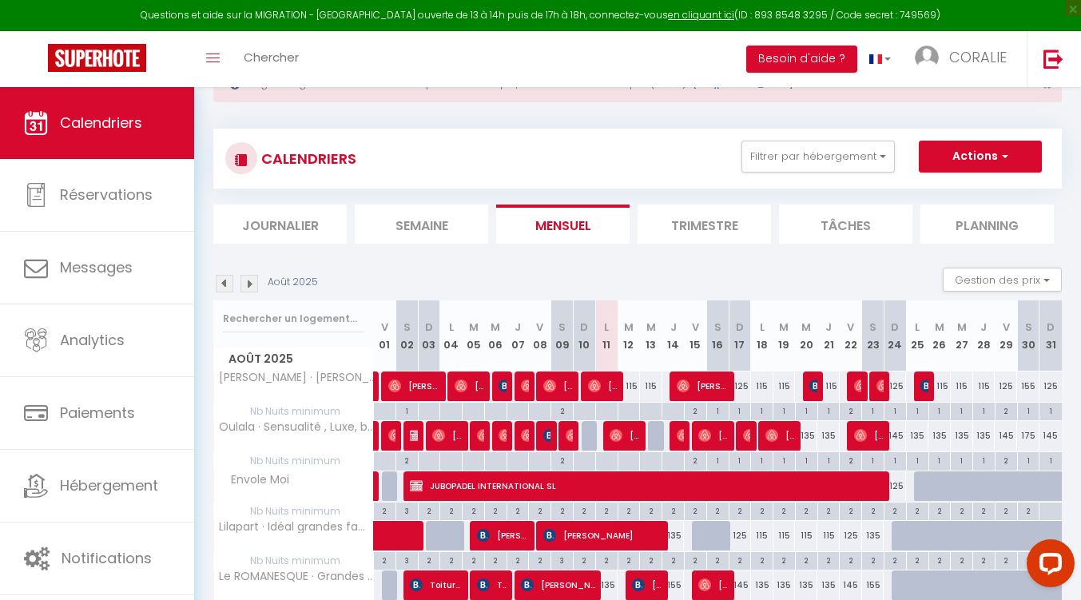
scroll to position [80, 0]
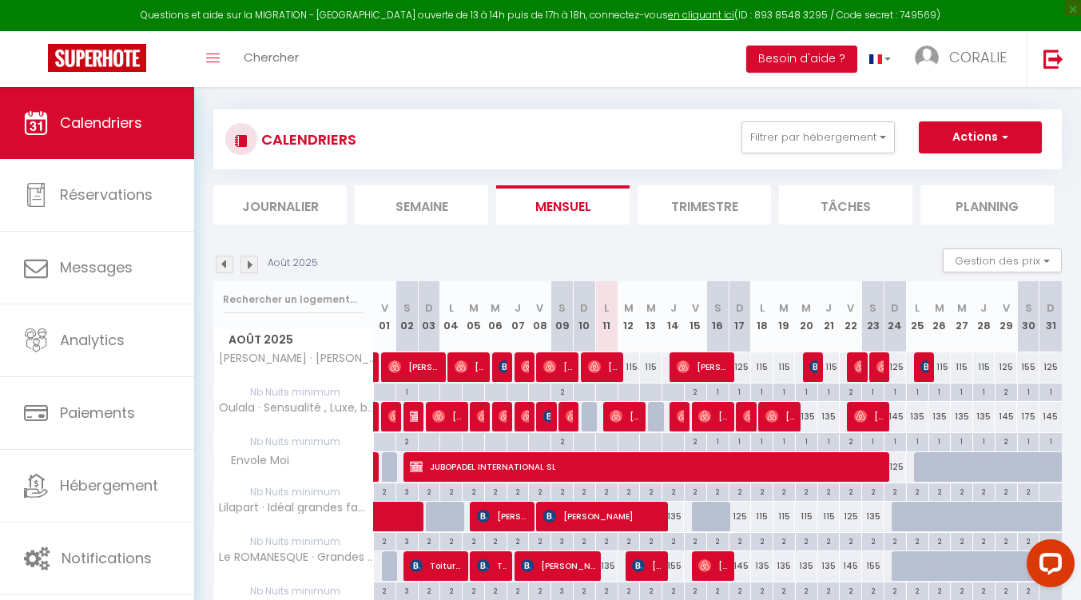
click at [251, 259] on img at bounding box center [249, 265] width 18 height 18
